Goal: Task Accomplishment & Management: Complete application form

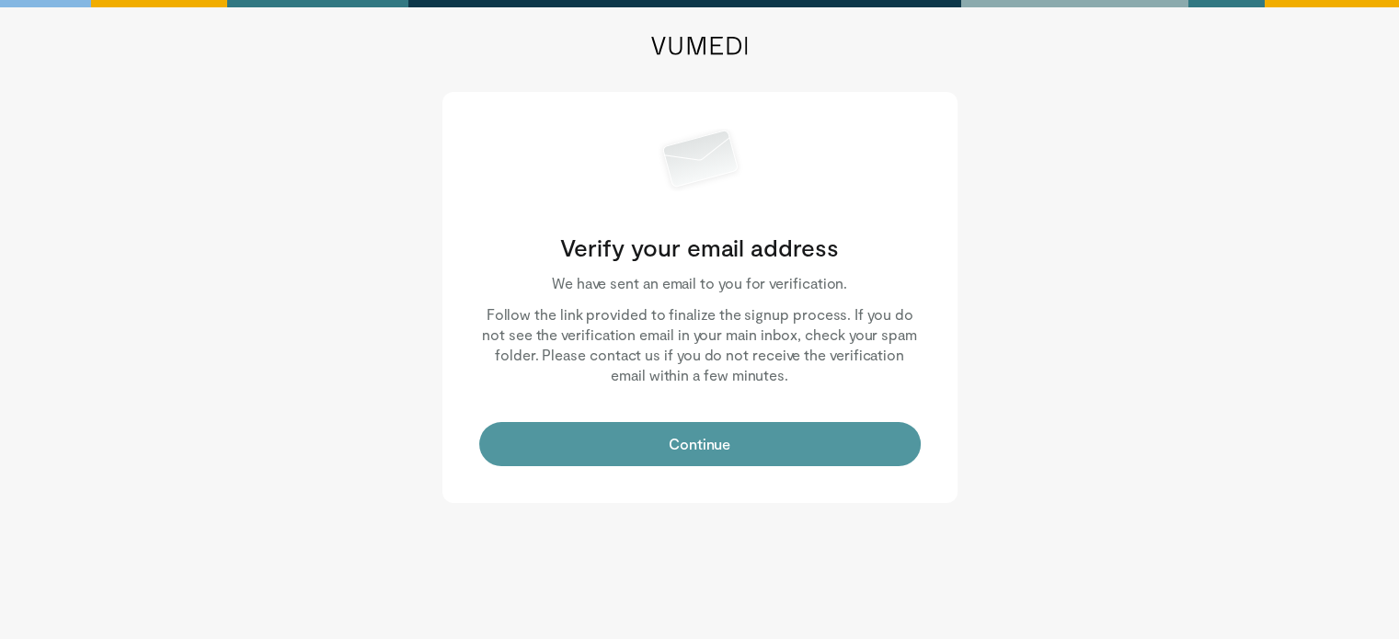
click at [700, 431] on button "Continue" at bounding box center [699, 444] width 441 height 44
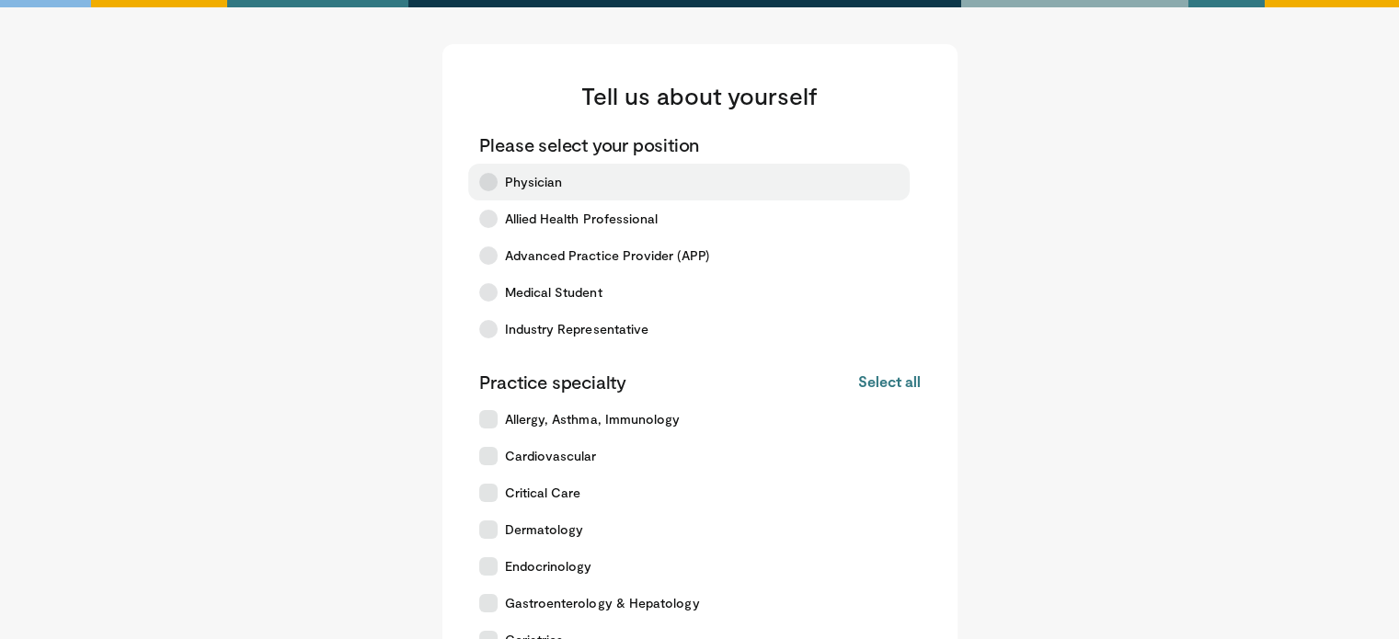
click at [611, 177] on label "Physician" at bounding box center [688, 182] width 441 height 37
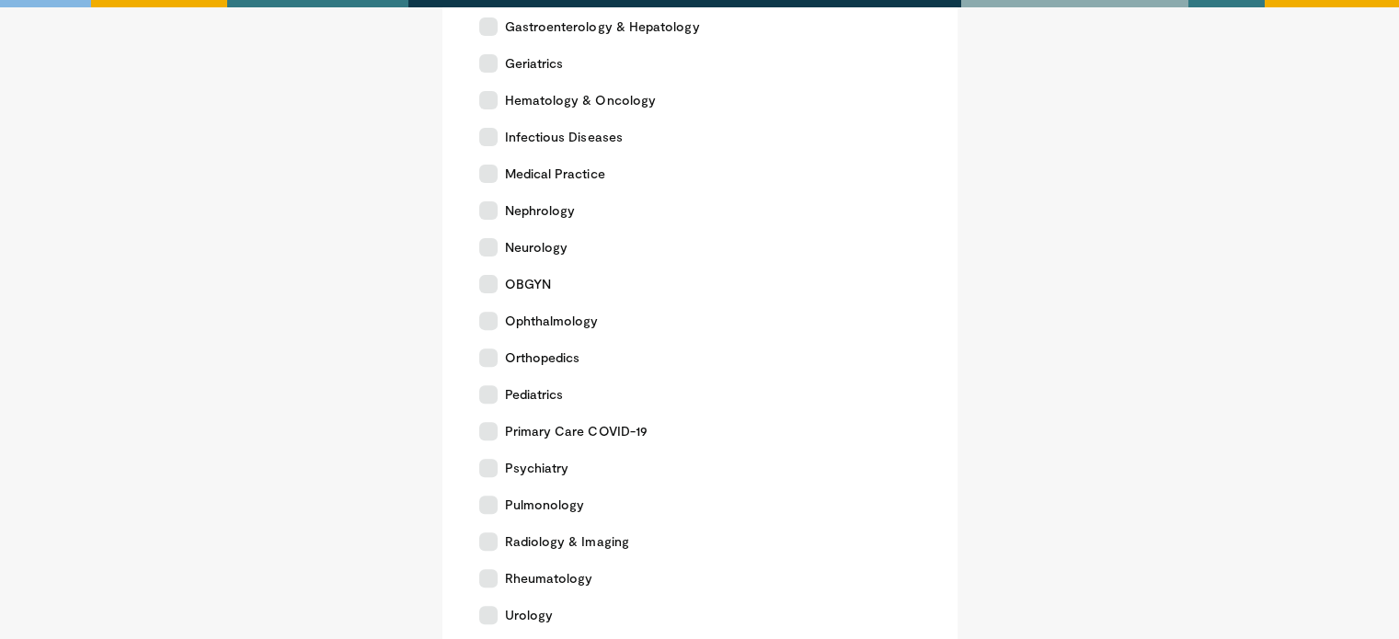
scroll to position [555, 0]
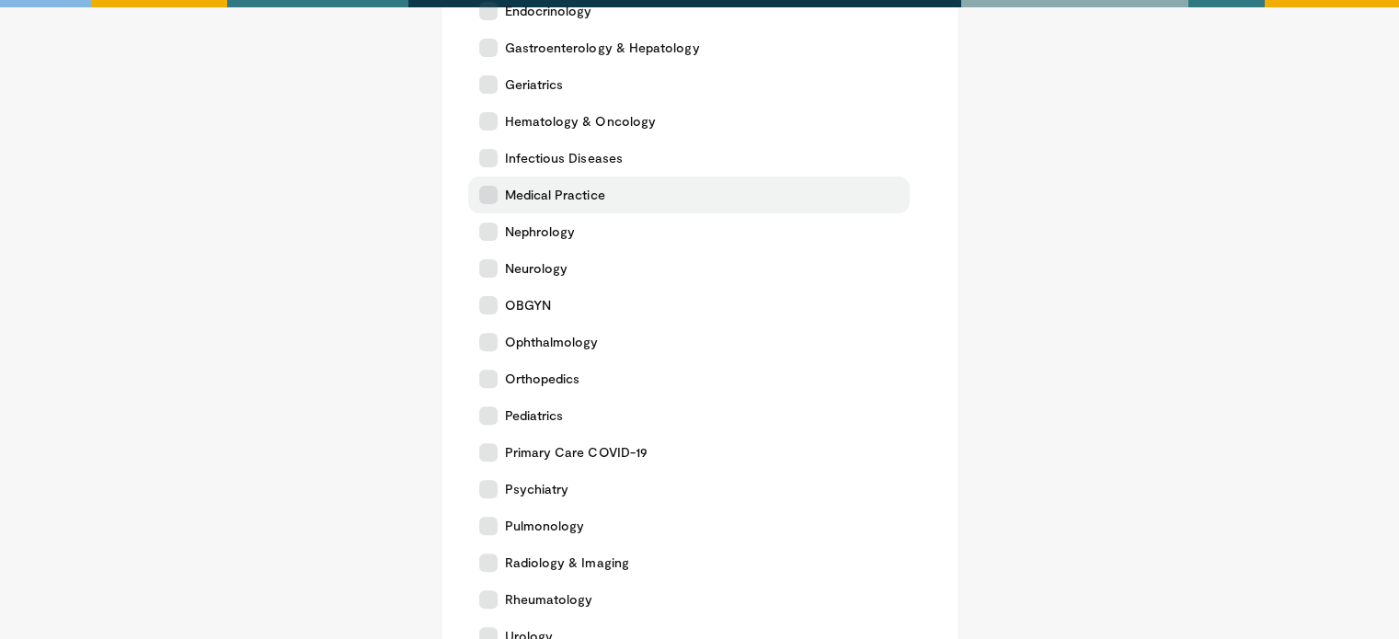
click at [489, 194] on icon at bounding box center [488, 195] width 18 height 18
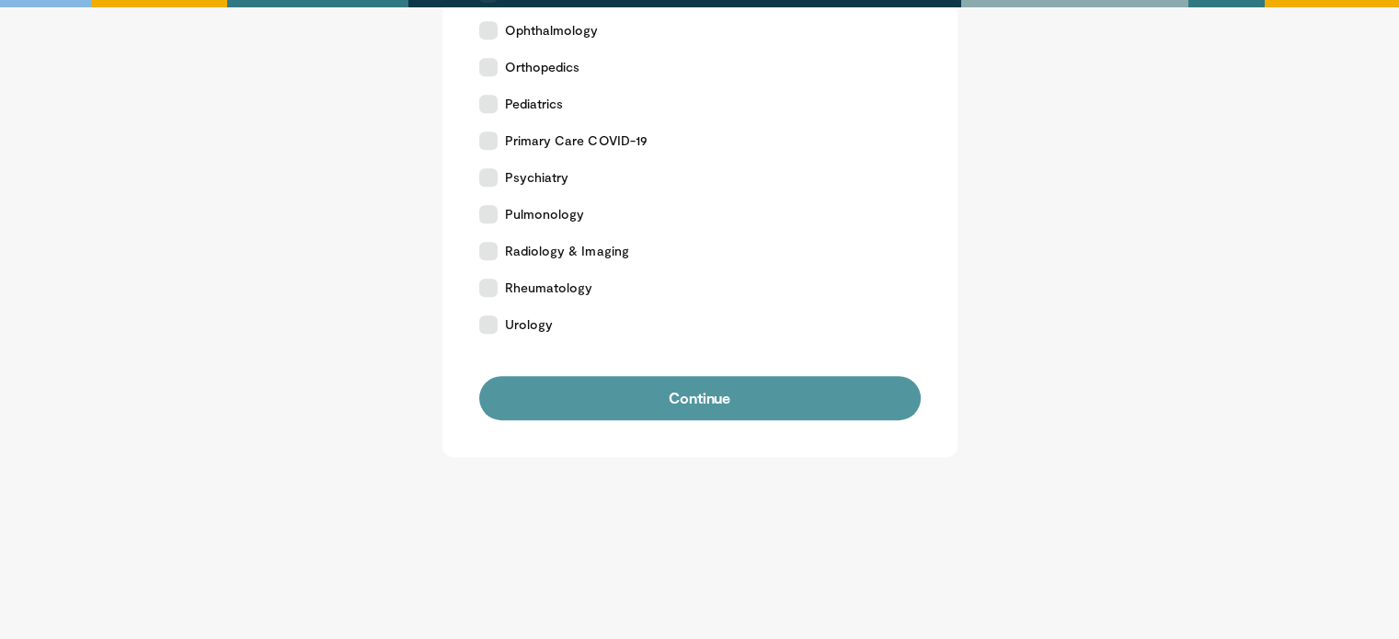
click at [710, 418] on button "Continue" at bounding box center [699, 398] width 441 height 44
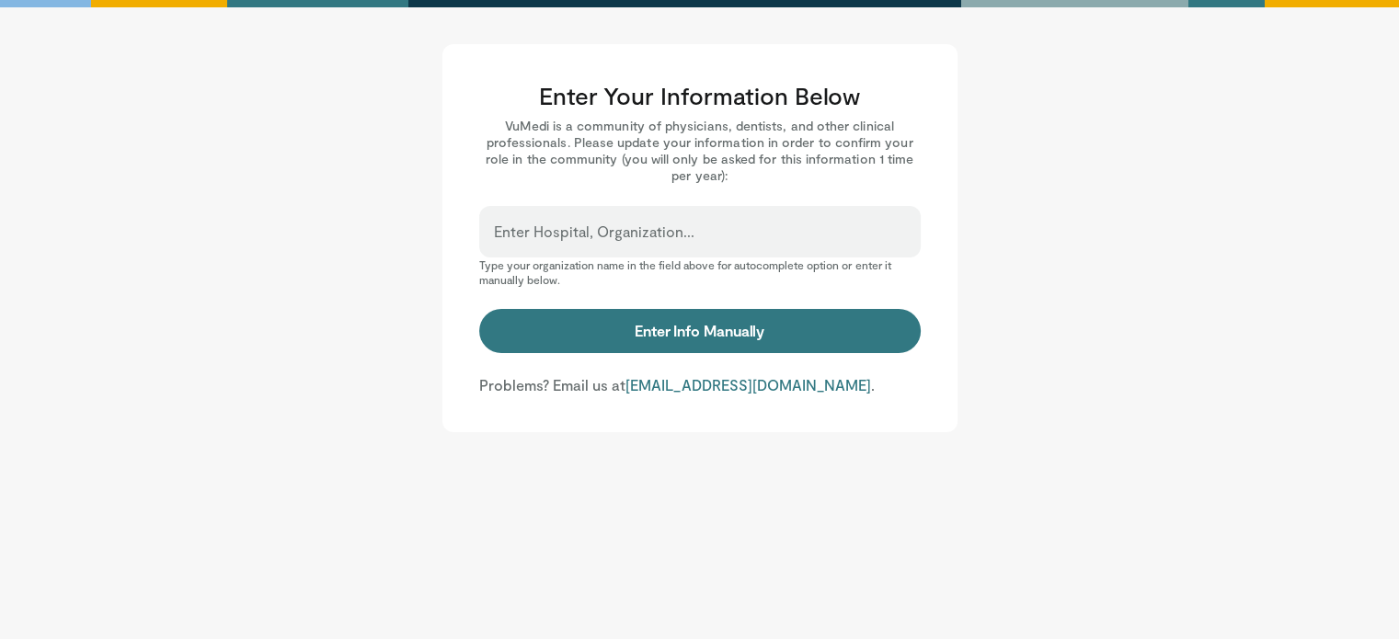
click at [636, 223] on label "Enter Hospital, Organization..." at bounding box center [594, 231] width 200 height 37
click at [636, 230] on input "Enter Hospital, Organization..." at bounding box center [700, 240] width 412 height 20
